Goal: Transaction & Acquisition: Purchase product/service

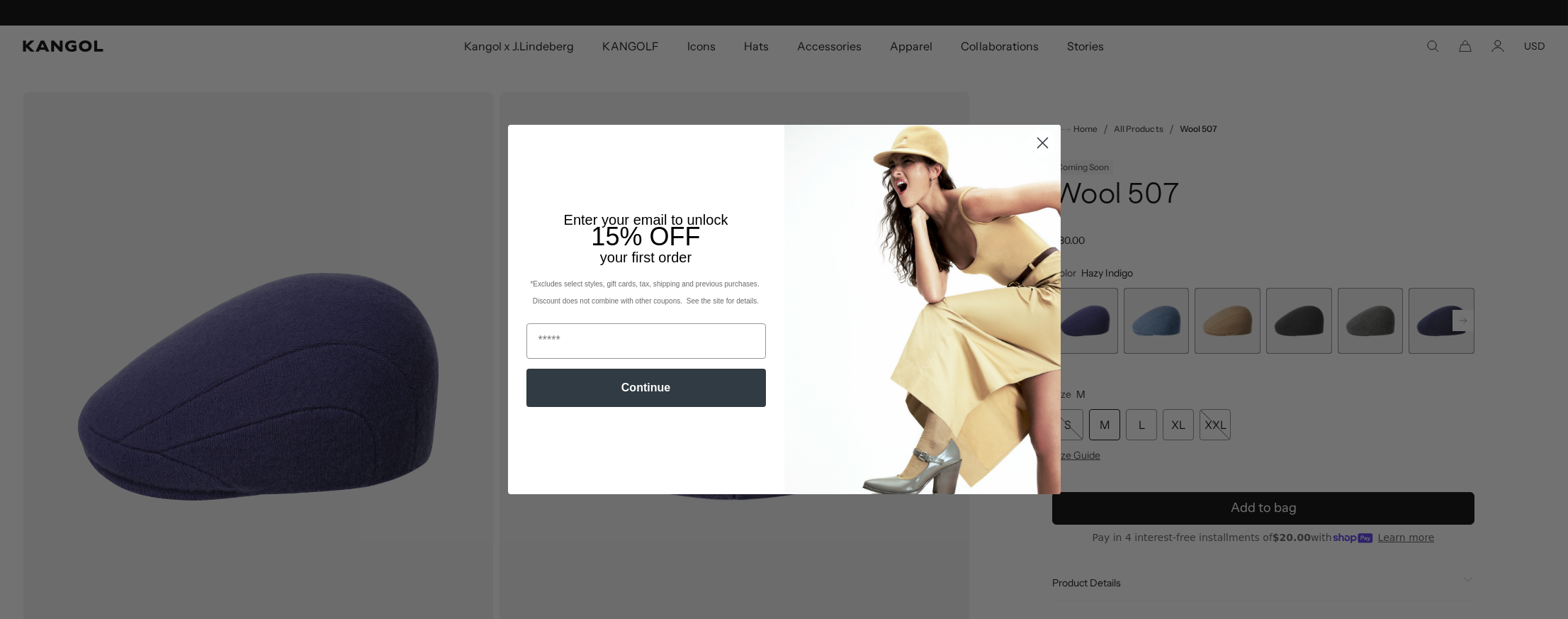
scroll to position [0, 292]
click at [1038, 140] on icon "Close dialog" at bounding box center [1042, 143] width 10 height 10
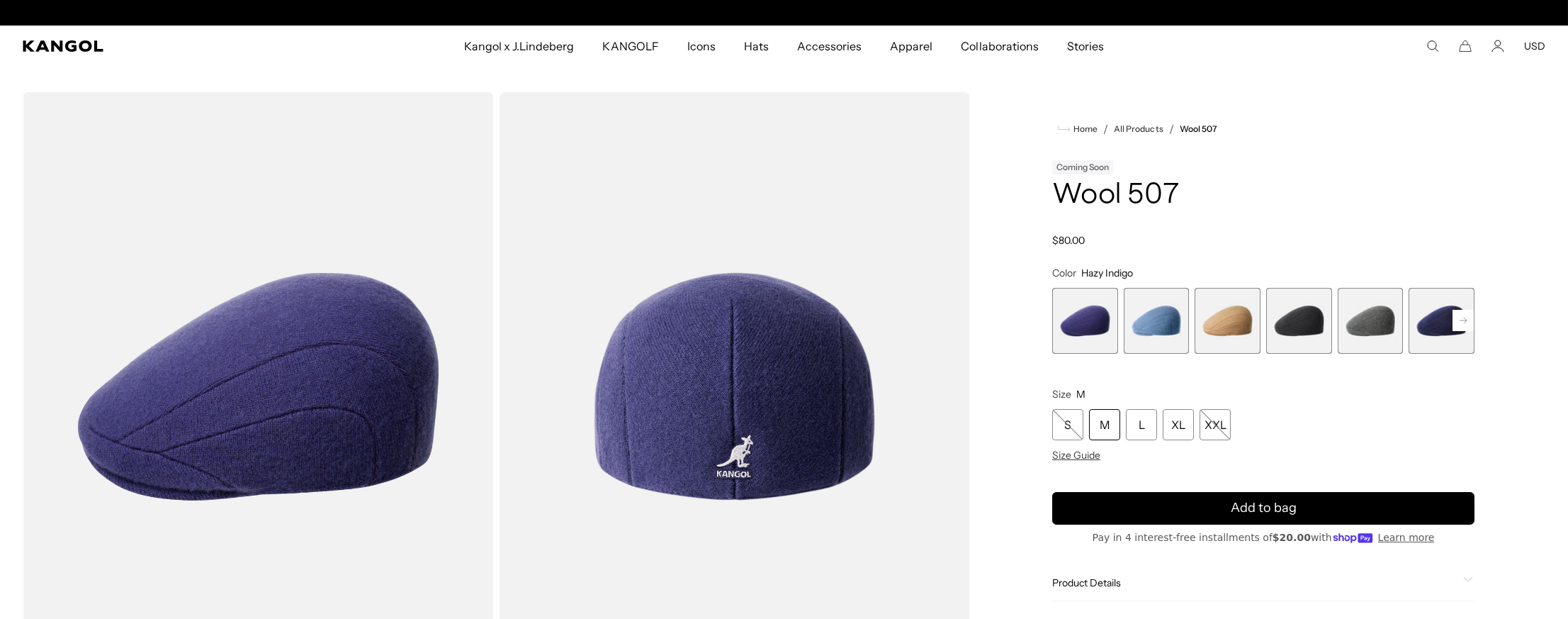
click at [1464, 313] on rect at bounding box center [1463, 320] width 22 height 22
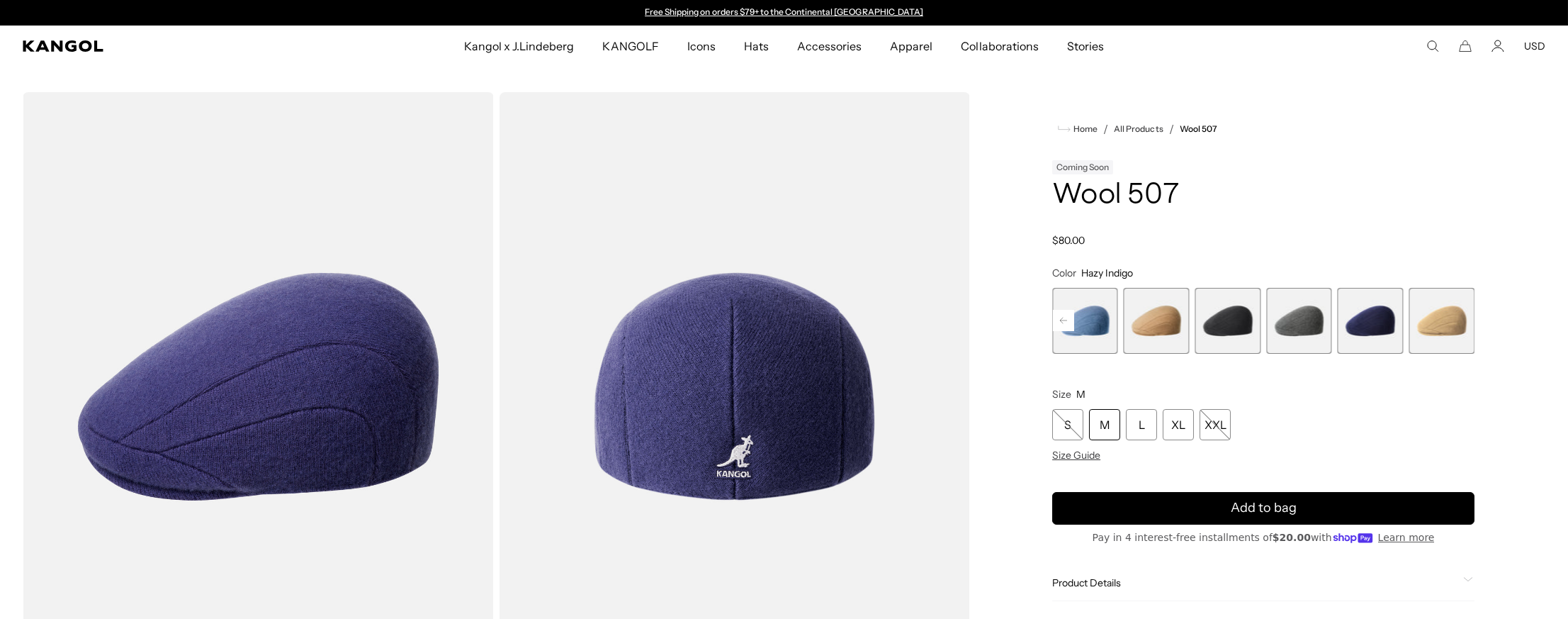
click at [1237, 321] on span "4 of 7" at bounding box center [1227, 321] width 66 height 66
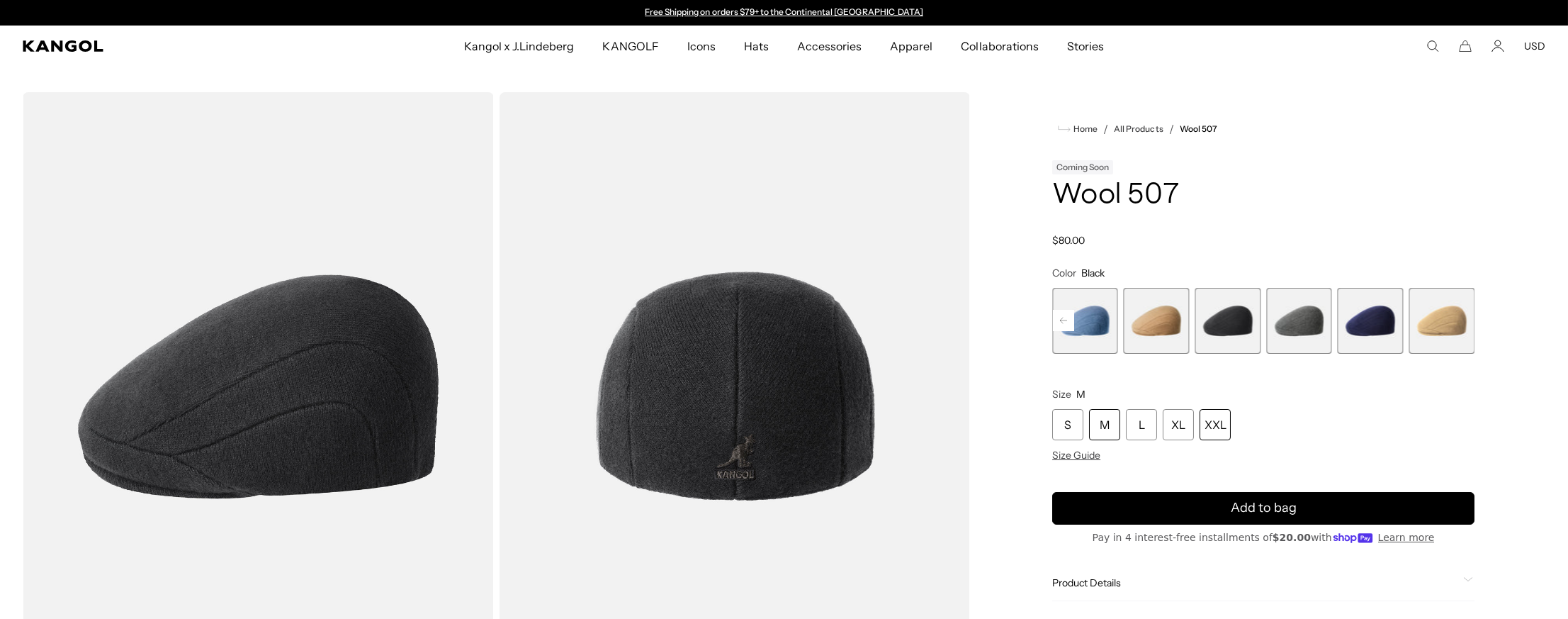
click at [1226, 409] on div "XXL" at bounding box center [1215, 424] width 31 height 31
click at [1183, 417] on div "XL" at bounding box center [1177, 424] width 31 height 31
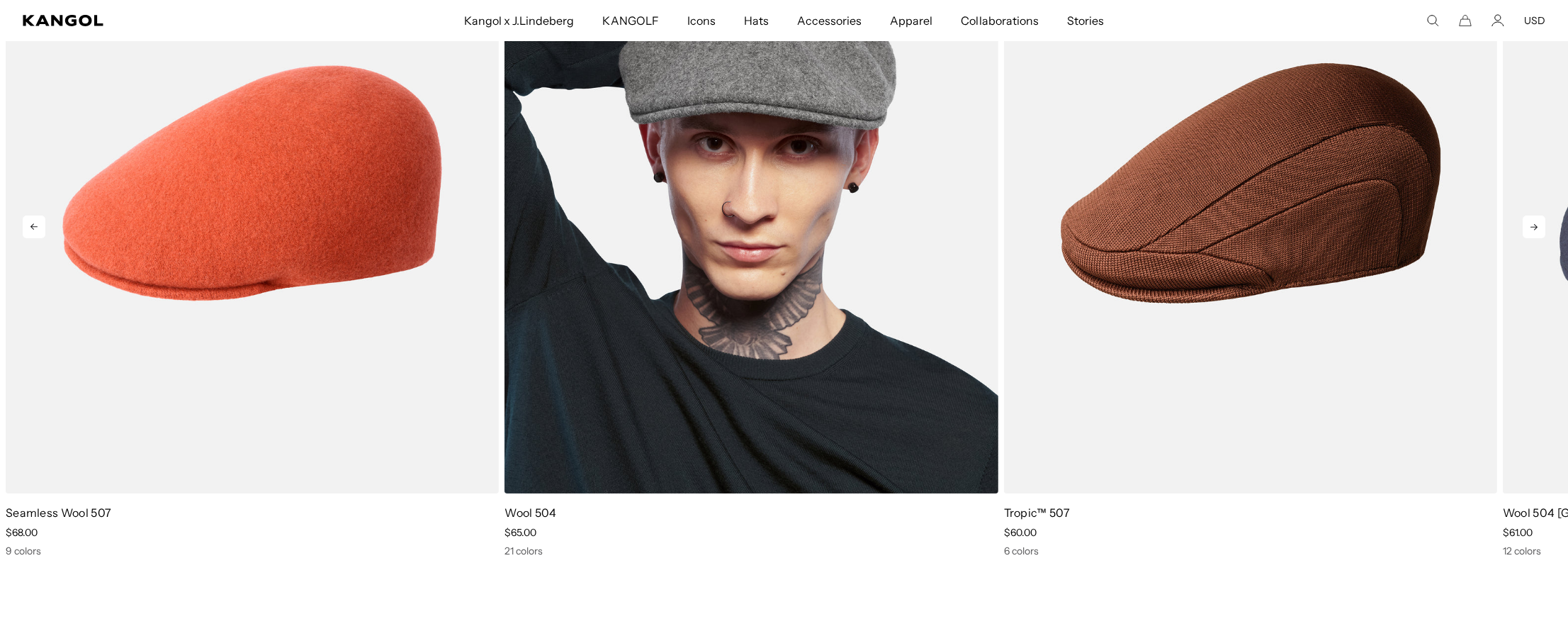
scroll to position [0, 292]
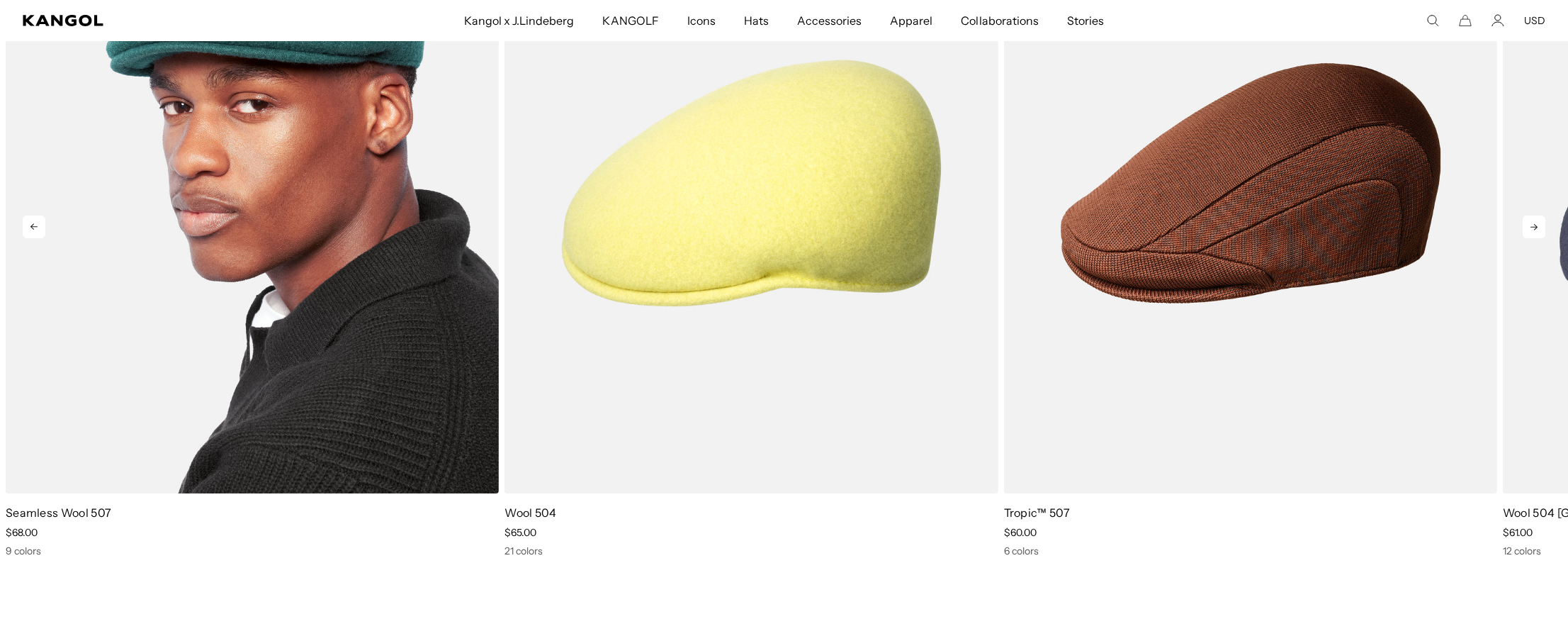
click at [426, 257] on img "1 of 5" at bounding box center [252, 183] width 493 height 620
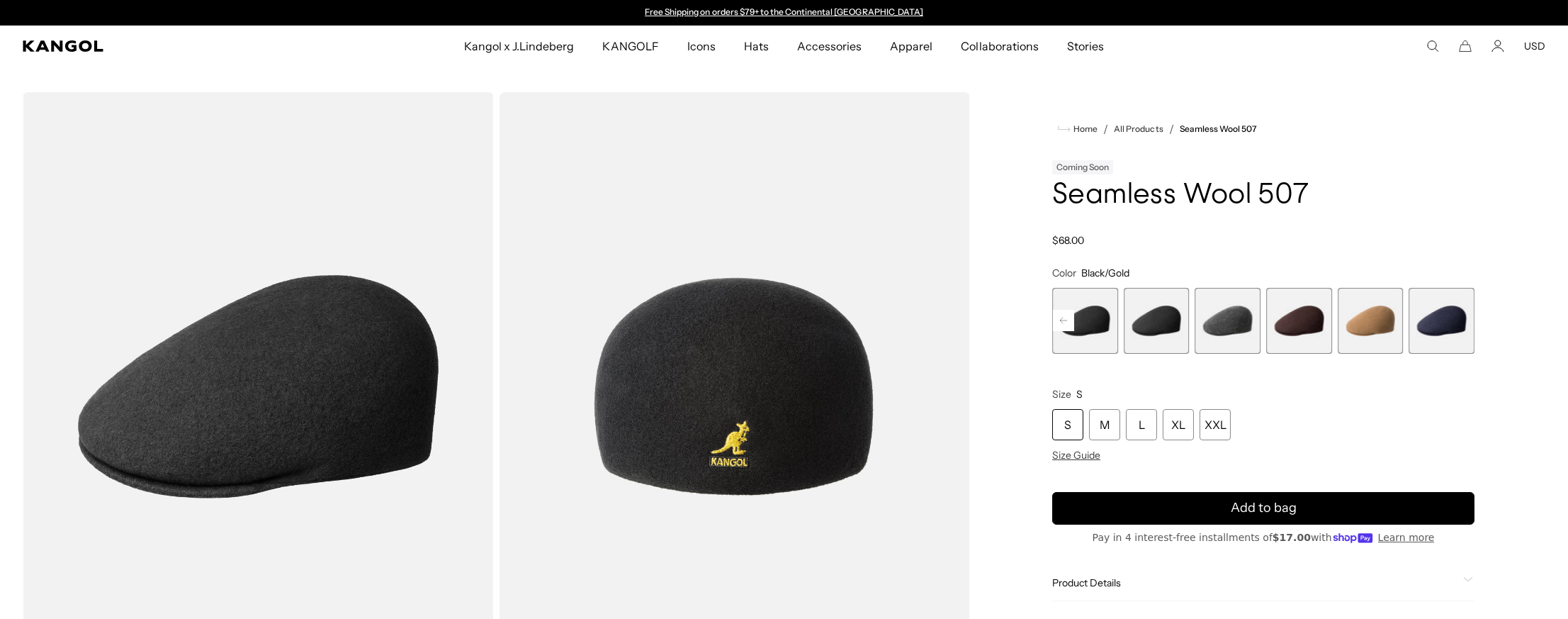
click at [1159, 336] on span "5 of 9" at bounding box center [1156, 321] width 66 height 66
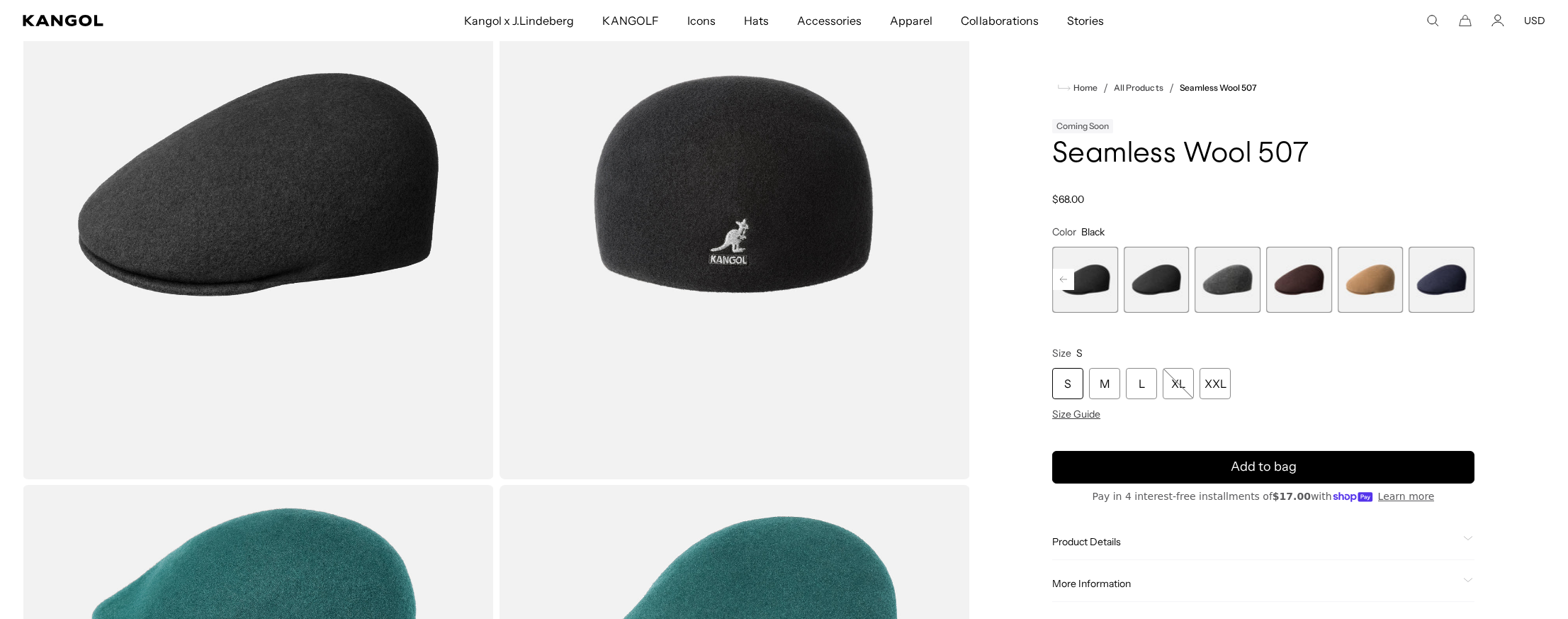
scroll to position [226, 0]
